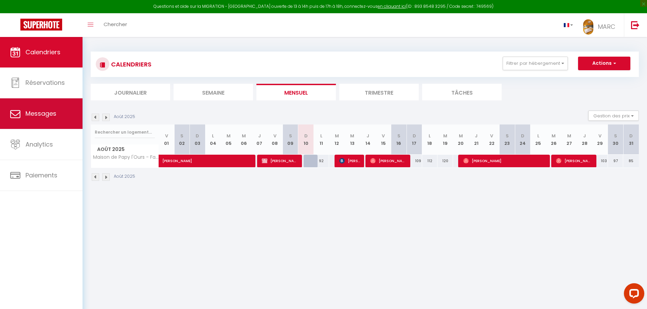
click at [42, 120] on link "Messages" at bounding box center [41, 114] width 83 height 31
select select "message"
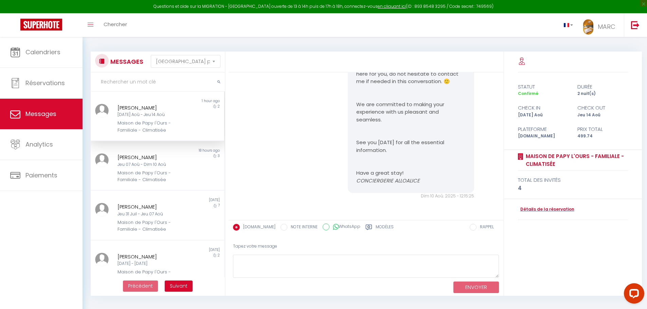
scroll to position [34, 0]
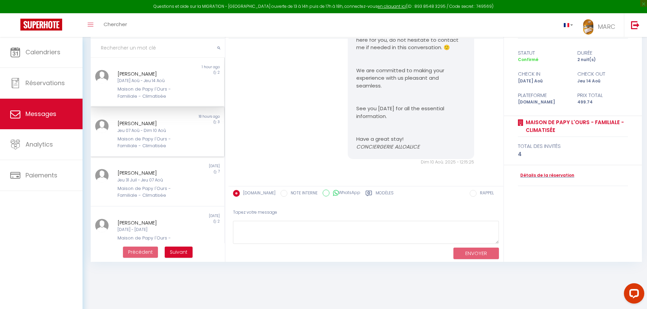
click at [147, 140] on div "Maison de Papy l'Ours - Familiale - Climatisée" at bounding box center [152, 143] width 69 height 14
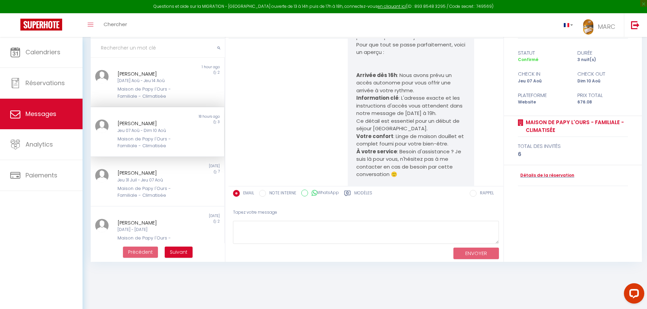
scroll to position [1821, 0]
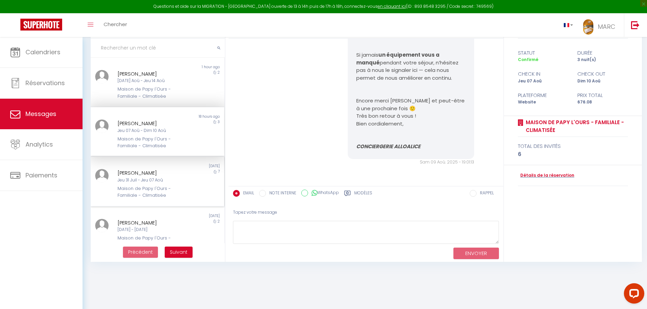
click at [131, 179] on div "Jeu 31 Juil - Jeu 07 Aoû" at bounding box center [152, 180] width 69 height 6
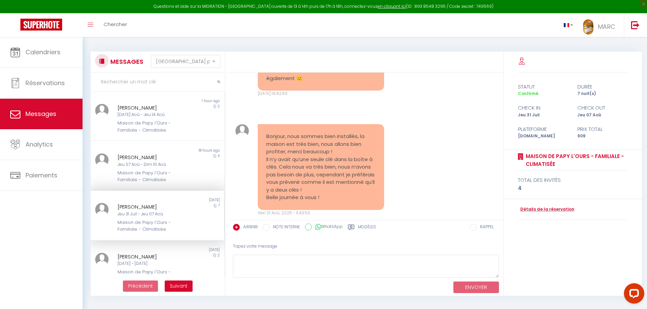
scroll to position [1884, 0]
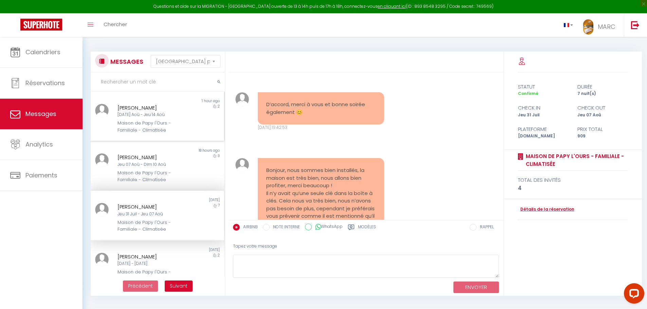
click at [144, 114] on div "[DATE] Aoû - Jeu 14 Aoû" at bounding box center [152, 115] width 69 height 6
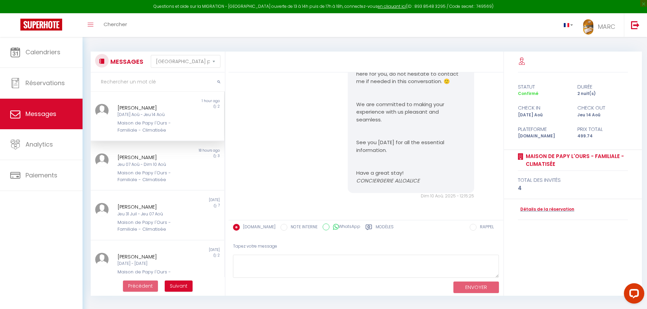
scroll to position [571, 0]
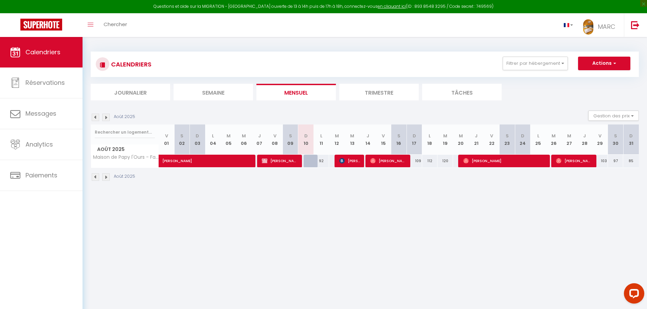
click at [367, 91] on li "Trimestre" at bounding box center [378, 92] width 79 height 17
